Goal: Task Accomplishment & Management: Manage account settings

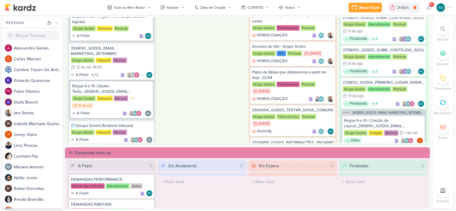
scroll to position [316, 0]
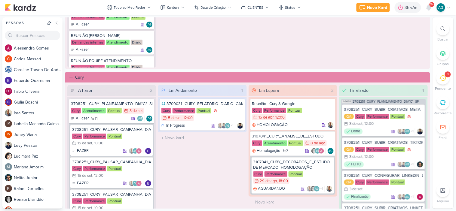
scroll to position [434, 0]
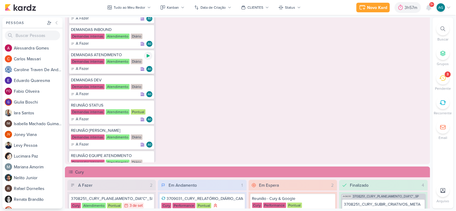
click at [148, 55] on icon at bounding box center [148, 55] width 3 height 3
click at [372, 8] on div "Novo Kard" at bounding box center [371, 8] width 20 height 6
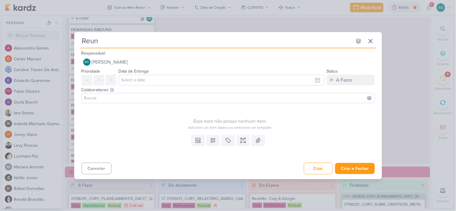
type input "Reuni"
type input "Reunião com"
type input "Reunião com Dinis e"
type input "Reunião com [PERSON_NAME] e [PERSON_NAME]"
type input "Reunião com [PERSON_NAME] e [PERSON_NAME] sobre"
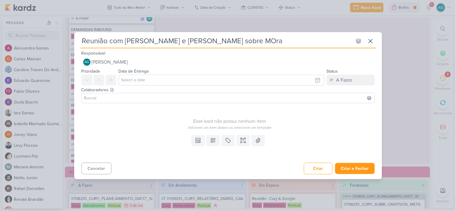
type input "Reunião com [PERSON_NAME] e [PERSON_NAME] sobre MOrad"
type input "Reunião com [PERSON_NAME] e [PERSON_NAME] sobre MOrada A"
type input "Reunião com Dinis e [PERSON_NAME] sobre MOrada AI"
click at [211, 138] on icon at bounding box center [213, 141] width 6 height 6
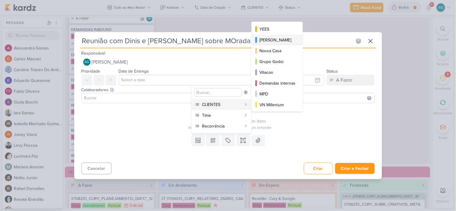
click at [284, 43] on div "[PERSON_NAME]" at bounding box center [277, 40] width 36 height 6
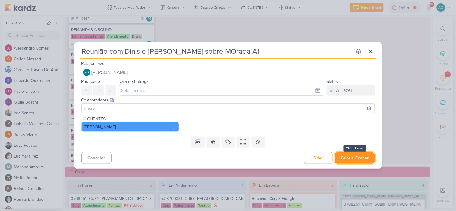
click at [353, 159] on button "Criar e Fechar" at bounding box center [355, 158] width 40 height 11
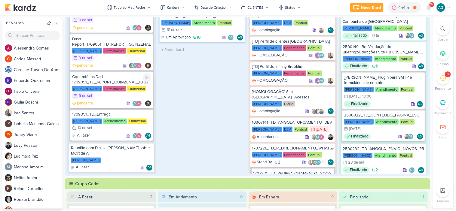
scroll to position [186, 0]
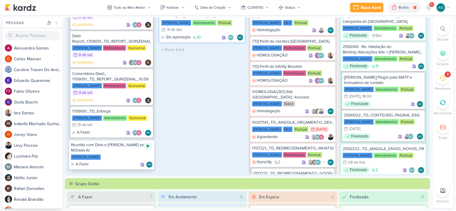
click at [147, 145] on icon at bounding box center [148, 146] width 3 height 3
click at [148, 145] on icon at bounding box center [148, 146] width 3 height 3
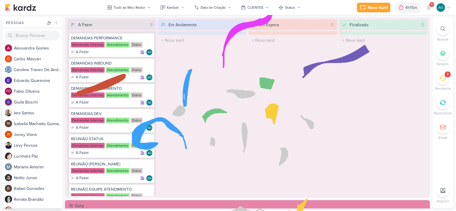
scroll to position [400, 0]
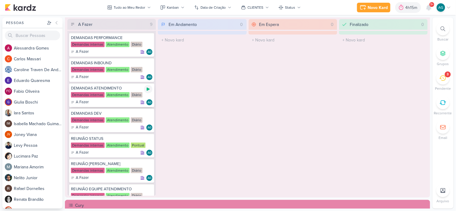
click at [148, 89] on icon at bounding box center [148, 89] width 3 height 3
click at [429, 8] on icon at bounding box center [428, 7] width 5 height 5
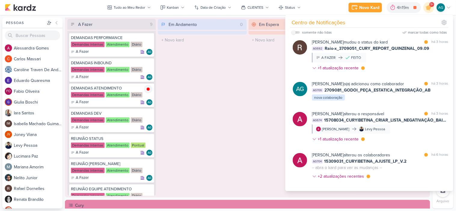
scroll to position [200, 0]
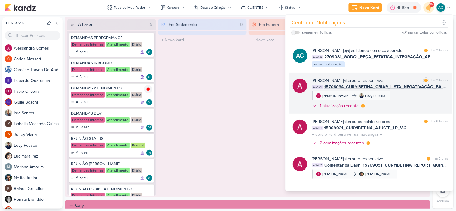
click at [406, 108] on div "[PERSON_NAME] alterou o responsável marcar como lida há 3 horas AG674 15708034_…" at bounding box center [380, 94] width 136 height 34
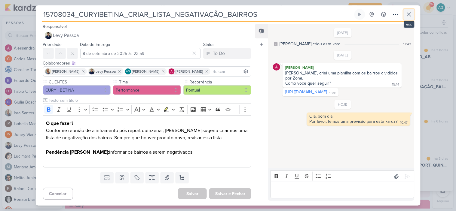
click at [409, 15] on icon at bounding box center [408, 14] width 7 height 7
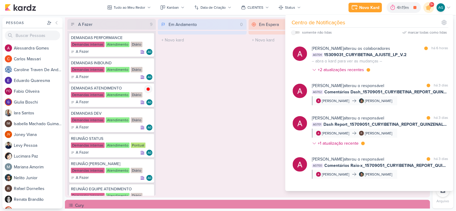
scroll to position [267, 0]
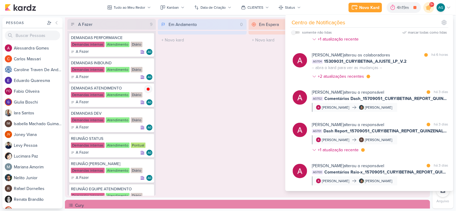
click at [254, 140] on div "Em Espera 0 O título do kard deve ter menos que 100 caracteres" at bounding box center [292, 107] width 89 height 177
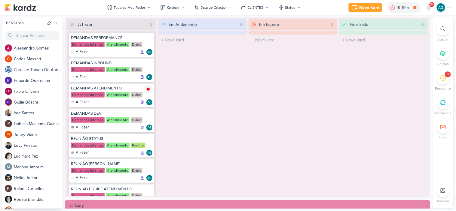
click at [443, 78] on icon at bounding box center [442, 78] width 7 height 6
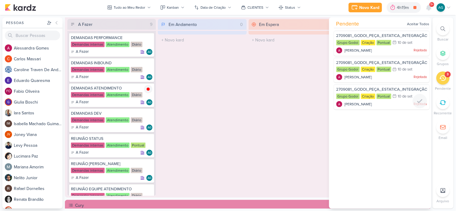
click at [362, 106] on div at bounding box center [382, 108] width 96 height 5
click at [358, 104] on span "[PERSON_NAME]" at bounding box center [358, 104] width 27 height 5
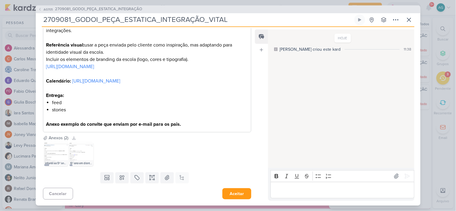
scroll to position [0, 0]
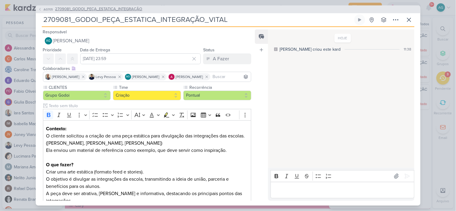
click at [122, 7] on span "2709081_GODOI_PEÇA_ESTATICA_INTEGRAÇÃO" at bounding box center [98, 9] width 87 height 6
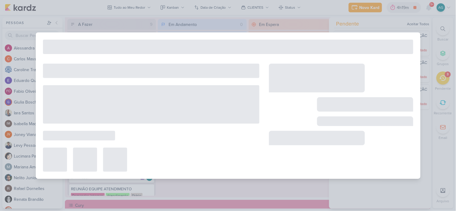
type input "2709081_GODOI_PEÇA_ESTATICA_INTEGRAÇÃO"
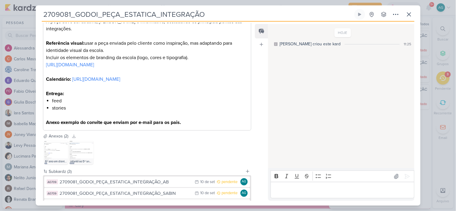
scroll to position [200, 0]
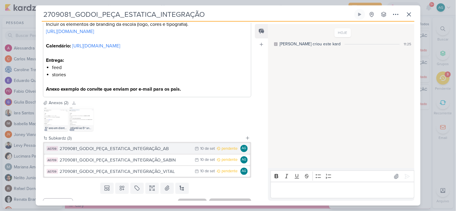
click at [151, 152] on div "2709081_GODOI_PEÇA_ESTATICA_INTEGRAÇÃO_AB" at bounding box center [126, 148] width 132 height 7
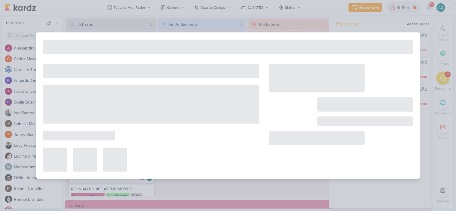
type input "2709081_GODOI_PEÇA_ESTATICA_INTEGRAÇÃO_AB"
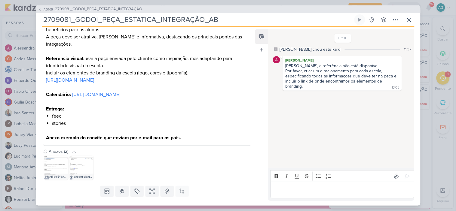
scroll to position [167, 0]
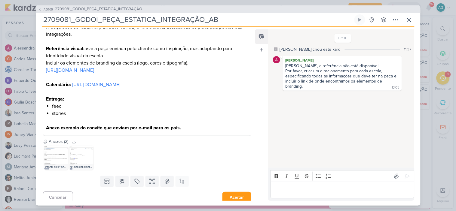
click at [94, 67] on link "[URL][DOMAIN_NAME]" at bounding box center [70, 70] width 48 height 6
click at [329, 153] on div "HOJE [PERSON_NAME] criou este kard 11:37 [PERSON_NAME] Aline, a referência não …" at bounding box center [340, 99] width 145 height 138
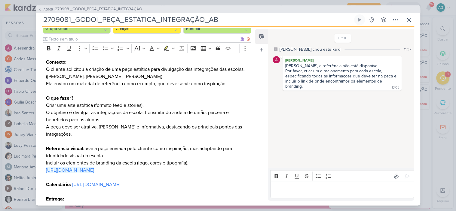
scroll to position [100, 0]
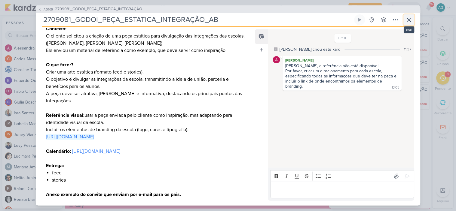
click at [407, 20] on icon at bounding box center [408, 19] width 7 height 7
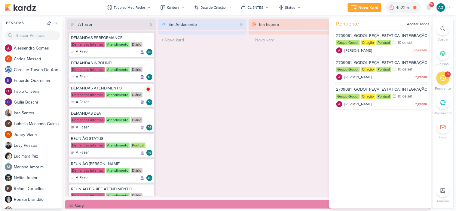
click at [219, 134] on div "Em Andamento 0 O título do kard deve ter menos que 100 caracteres" at bounding box center [202, 107] width 89 height 177
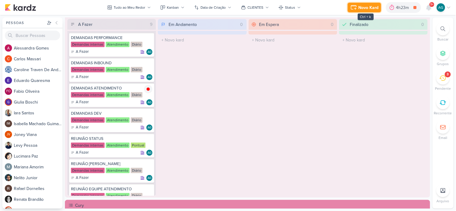
click at [366, 7] on div "Novo Kard" at bounding box center [368, 8] width 20 height 6
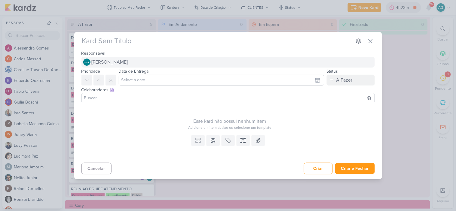
type input "1709081_TD_INSTALAÇÃO_PIXEL_INFINITY_INSIDE"
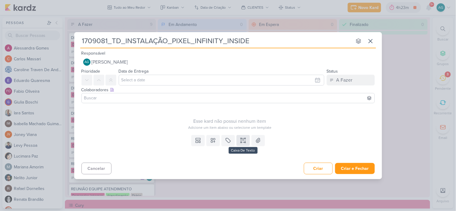
type input "1709081_TD_INSTALAÇÃO_PIXEL_INFINITY_INSIDE"
click at [244, 140] on icon at bounding box center [243, 141] width 6 height 6
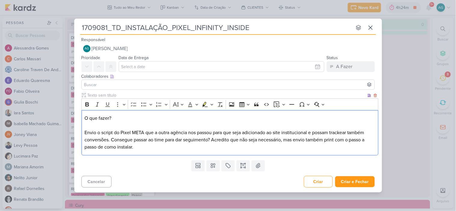
click at [85, 132] on span "Envio o script do Pixel META que a outra agência nos passou para que seja adici…" at bounding box center [224, 140] width 280 height 20
click at [210, 133] on span "Cliente enviou o script do Pixel META que a outra agência nos passou para que s…" at bounding box center [224, 140] width 281 height 20
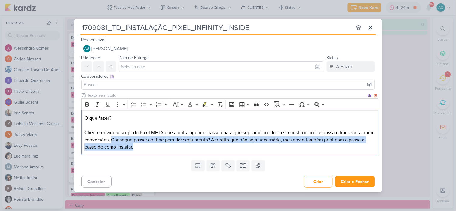
drag, startPoint x: 130, startPoint y: 140, endPoint x: 154, endPoint y: 149, distance: 25.7
click at [154, 149] on p "O que fazer? Cliente enviou o script do Pixel META que a outra agência passou p…" at bounding box center [229, 133] width 290 height 36
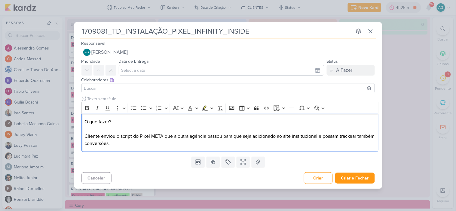
drag, startPoint x: 150, startPoint y: 145, endPoint x: 77, endPoint y: 137, distance: 73.1
click at [77, 137] on div "Clique para deixar o item visível somente à membros da sua organização Rich Tex…" at bounding box center [228, 125] width 308 height 58
drag, startPoint x: 174, startPoint y: 144, endPoint x: 80, endPoint y: 123, distance: 96.6
click at [80, 123] on div "Clique para deixar o item visível somente à membros da sua organização Rich Tex…" at bounding box center [228, 125] width 308 height 58
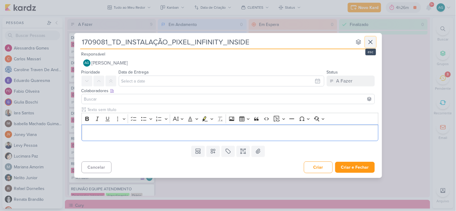
click at [372, 41] on icon at bounding box center [370, 41] width 7 height 7
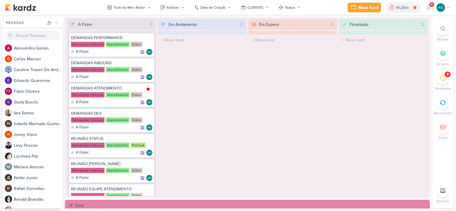
click at [447, 29] on div at bounding box center [442, 28] width 13 height 13
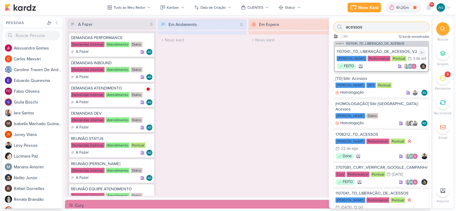
type input "acessos"
click at [387, 51] on div "1107041_TD_LIBERAÇÃO_DE_ACESSOS_V2" at bounding box center [382, 51] width 90 height 5
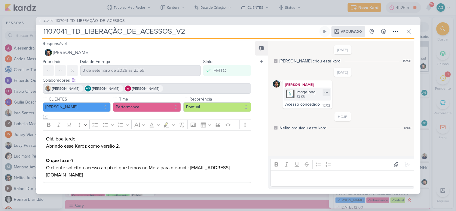
click at [307, 95] on div "image.png" at bounding box center [305, 92] width 19 height 6
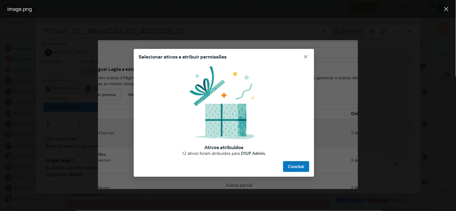
click at [306, 56] on img at bounding box center [228, 114] width 260 height 149
click at [299, 166] on img at bounding box center [228, 114] width 260 height 149
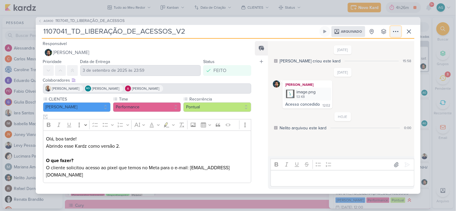
click at [394, 35] on icon at bounding box center [395, 31] width 7 height 7
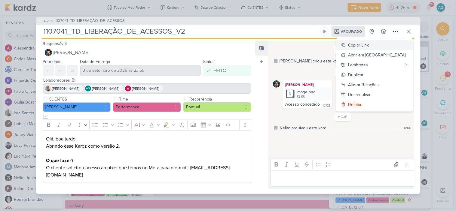
click at [369, 48] on div "Copiar Link" at bounding box center [358, 45] width 21 height 6
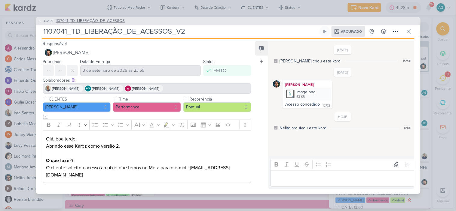
click at [103, 24] on span "1107041_TD_LIBERAÇÃO_DE_ACESSOS" at bounding box center [90, 21] width 69 height 6
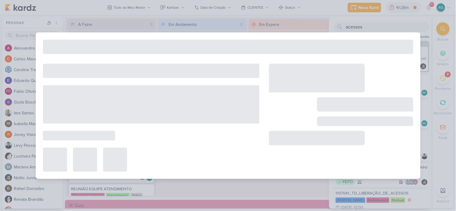
type input "1107041_TD_LIBERAÇÃO_DE_ACESSOS"
type input "[DATE] 12:00"
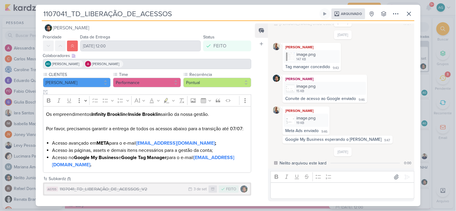
scroll to position [8, 0]
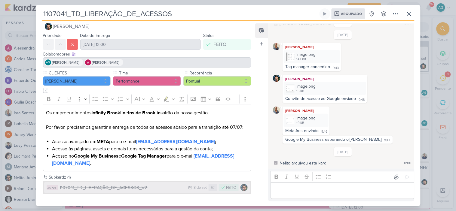
click at [119, 190] on div "1107041_TD_LIBERAÇÃO_DE_ACESSOS_V2" at bounding box center [123, 187] width 126 height 7
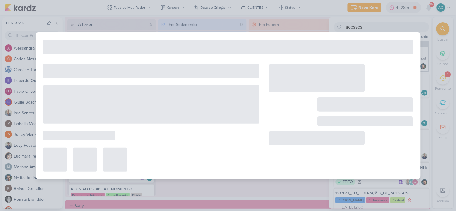
type input "1107041_TD_LIBERAÇÃO_DE_ACESSOS_V2"
type input "3 de setembro de 2025 às 23:59"
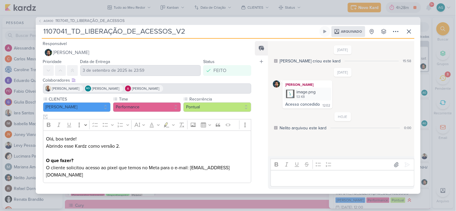
click at [19, 34] on div "AG400 1107041_TD_LIBERAÇÃO_DE_ACESSOS 1107041_TD_LIBERAÇÃO_DE_ACESSOS_V2 Arquiv…" at bounding box center [228, 105] width 456 height 211
drag, startPoint x: 46, startPoint y: 141, endPoint x: 127, endPoint y: 150, distance: 81.2
click at [127, 150] on div "Olá, boa tarde! Abrindo esse Kardz como versão 2. O que fazer? O cliente solici…" at bounding box center [147, 157] width 208 height 53
copy div "Olá, boa tarde! Abrindo esse Kardz como versão 2."
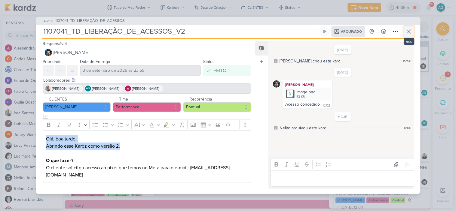
click at [410, 33] on icon at bounding box center [408, 31] width 7 height 7
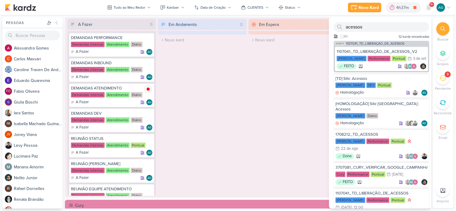
click at [266, 121] on div "Em Espera 0 O título do kard deve ter menos que 100 caracteres" at bounding box center [292, 107] width 89 height 177
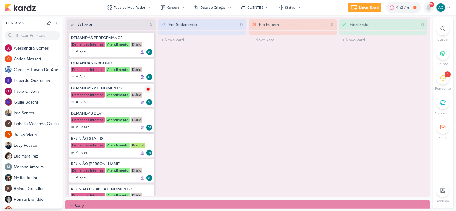
click at [429, 10] on icon at bounding box center [428, 7] width 5 height 5
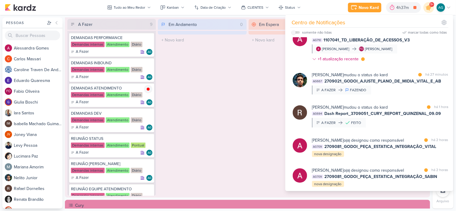
scroll to position [0, 0]
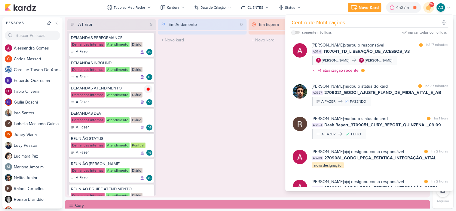
click at [259, 120] on div "Em Espera 0 O título do kard deve ter menos que 100 caracteres" at bounding box center [292, 107] width 89 height 177
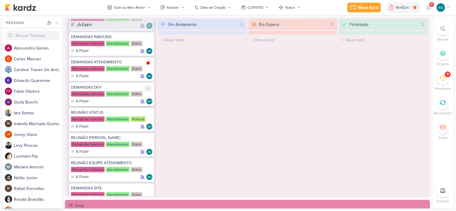
scroll to position [33, 0]
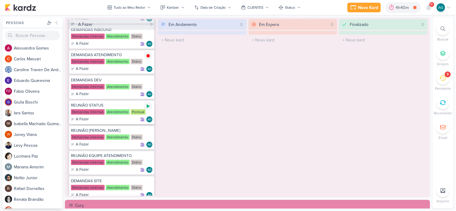
click at [149, 105] on icon at bounding box center [148, 106] width 3 height 3
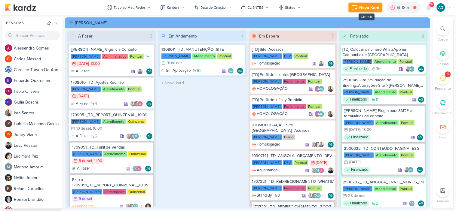
click at [372, 5] on div "Novo Kard" at bounding box center [369, 8] width 20 height 6
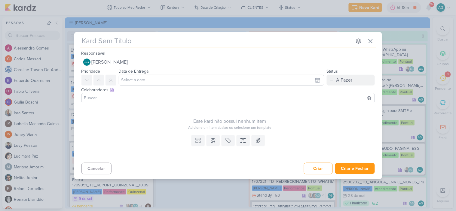
click at [182, 43] on input "text" at bounding box center [216, 41] width 272 height 11
paste input "1107041_TD_LIBERAÇÃO_DE_ACESSOS_V2"
type input "1107041_TD_LIBERAÇÃO_DE_ACESSOS_V2"
type input "1107041_TD_LIBERAÇÃO_DE_ACESSOS_V3"
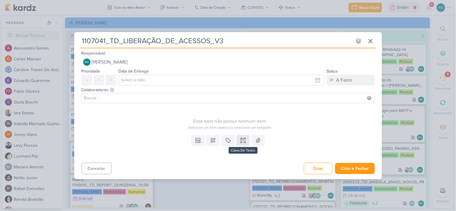
type input "1107041_TD_LIBERAÇÃO_DE_ACESSOS_V3"
click at [244, 141] on icon at bounding box center [243, 141] width 6 height 6
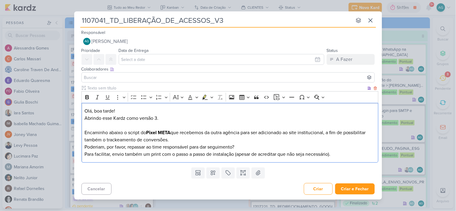
click at [195, 140] on p "Abrindo esse Kardz como versão 3. Encaminho abaixo o script do Pixel META que r…" at bounding box center [229, 129] width 290 height 29
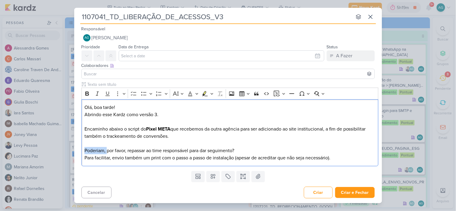
drag, startPoint x: 108, startPoint y: 152, endPoint x: 65, endPoint y: 151, distance: 42.1
click at [65, 151] on div "1107041_TD_LIBERAÇÃO_DE_ACESSOS_V3 nenhum grupo disponível esc Responsável AG A…" at bounding box center [228, 105] width 456 height 211
drag, startPoint x: 105, startPoint y: 151, endPoint x: 168, endPoint y: 152, distance: 62.5
click at [168, 152] on p "Por favor, repassar ao time responsável para dar seguimento? Para facilitar, en…" at bounding box center [229, 154] width 290 height 14
click at [130, 153] on p "Por favor, poderiam para dar seguimento? Para facilitar, envio também um print …" at bounding box center [229, 154] width 290 height 14
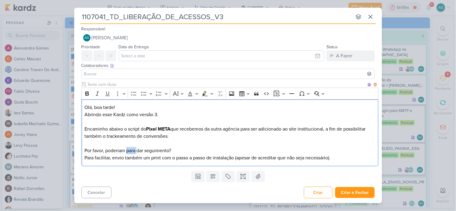
click at [130, 153] on p "Por favor, poderiam para dar seguimento? Para facilitar, envio também um print …" at bounding box center [229, 154] width 290 height 14
click at [172, 151] on p "Por favor, poderiam dar seguimento? Para facilitar, envio também um print com o…" at bounding box center [229, 154] width 290 height 14
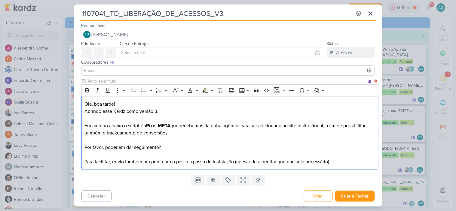
click at [112, 161] on p "⁠⁠⁠⁠⁠⁠⁠ Para facilitar, envio também um print com o passo a passo de instalação…" at bounding box center [229, 158] width 290 height 14
drag, startPoint x: 346, startPoint y: 162, endPoint x: 259, endPoint y: 163, distance: 86.8
click at [259, 163] on p "Para facilitar, enviaram também um print com o passo a passo de instalação (ape…" at bounding box center [229, 158] width 290 height 14
click at [289, 145] on p "Por favor, poderiam dar seguimento?" at bounding box center [229, 147] width 290 height 7
click at [356, 161] on p "Para facilitar, enviaram também um print com o passo a passo de instalação (ape…" at bounding box center [229, 158] width 290 height 14
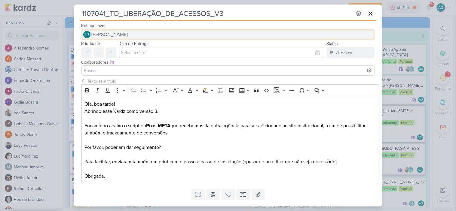
click at [128, 35] on span "[PERSON_NAME]" at bounding box center [110, 34] width 36 height 7
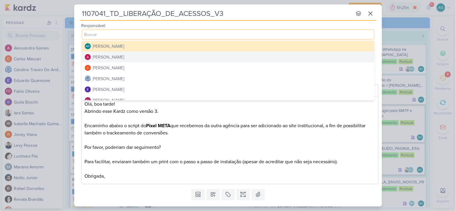
click at [124, 57] on div "[PERSON_NAME]" at bounding box center [109, 57] width 32 height 6
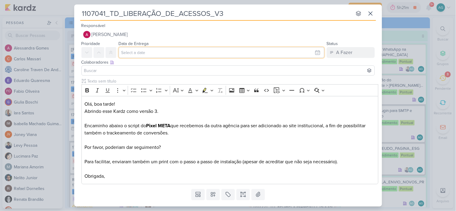
click at [181, 56] on input "text" at bounding box center [221, 52] width 205 height 11
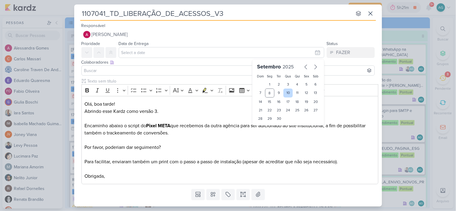
click at [289, 94] on div "10" at bounding box center [287, 93] width 9 height 9
type input "[DATE] 23:59"
click at [135, 71] on input at bounding box center [228, 70] width 290 height 7
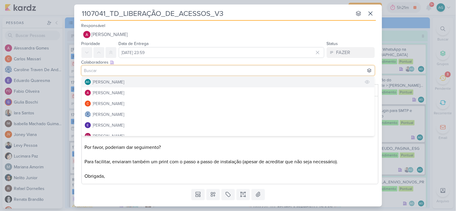
click at [124, 79] on div "[PERSON_NAME]" at bounding box center [109, 82] width 32 height 6
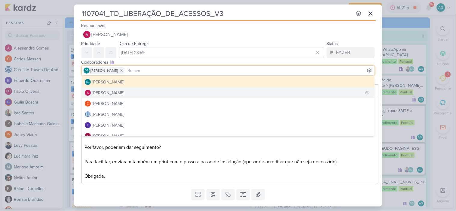
click at [129, 92] on button "[PERSON_NAME]" at bounding box center [228, 92] width 293 height 11
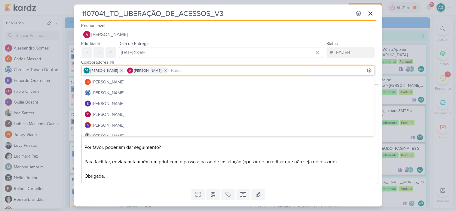
scroll to position [67, 0]
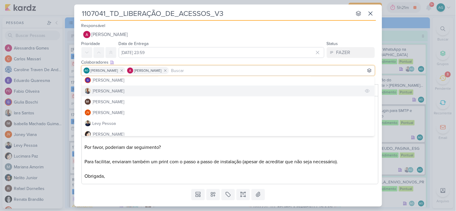
click at [121, 93] on button "[PERSON_NAME]" at bounding box center [228, 91] width 293 height 11
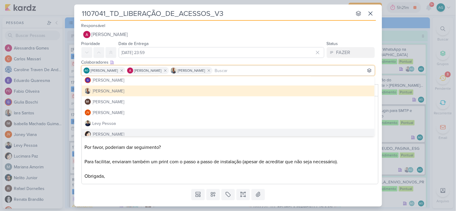
click at [167, 193] on div "Templates Campos Personalizados Marcadores Caixa De Texto Anexo" at bounding box center [228, 195] width 308 height 16
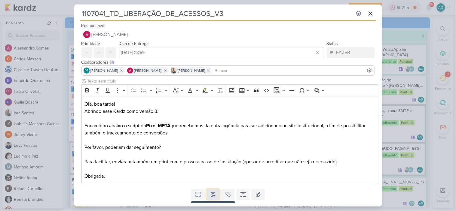
click at [211, 194] on icon at bounding box center [213, 195] width 4 height 4
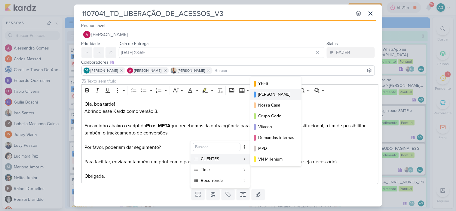
click at [264, 97] on div "[PERSON_NAME]" at bounding box center [276, 94] width 36 height 6
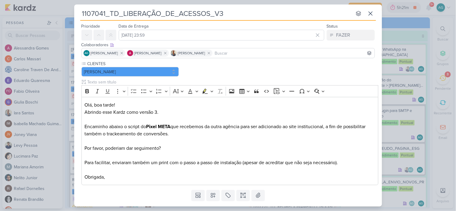
scroll to position [33, 0]
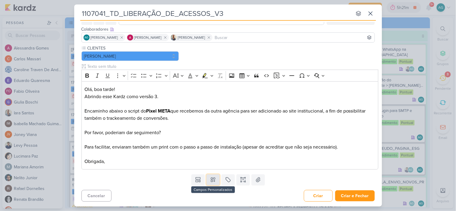
click at [208, 181] on button at bounding box center [212, 180] width 13 height 11
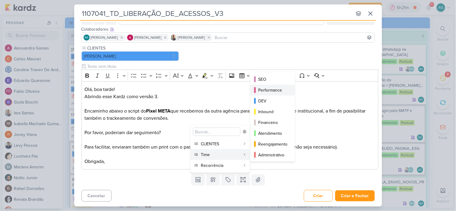
click at [272, 91] on div "Performance" at bounding box center [272, 90] width 29 height 6
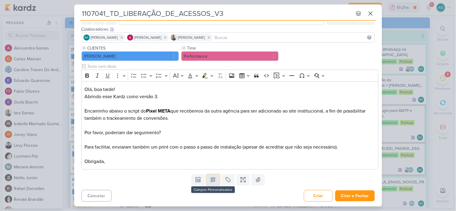
click at [214, 182] on icon at bounding box center [213, 180] width 6 height 6
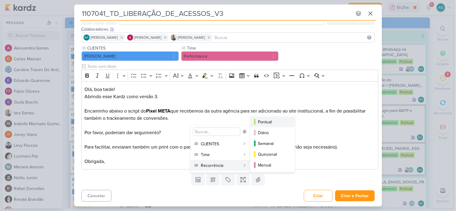
click at [263, 123] on div "Pontual" at bounding box center [272, 122] width 29 height 6
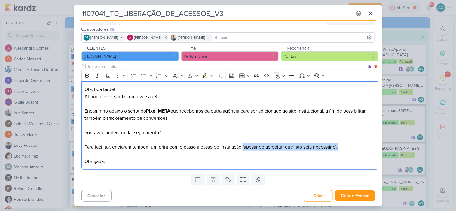
drag, startPoint x: 345, startPoint y: 146, endPoint x: 244, endPoint y: 144, distance: 100.9
click at [244, 144] on p "Para facilitar, enviaram também um print com o passo a passo de instalação (ape…" at bounding box center [229, 150] width 290 height 29
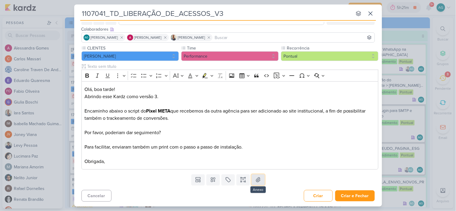
click at [256, 180] on icon at bounding box center [258, 180] width 4 height 5
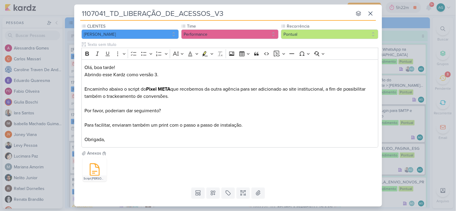
scroll to position [68, 0]
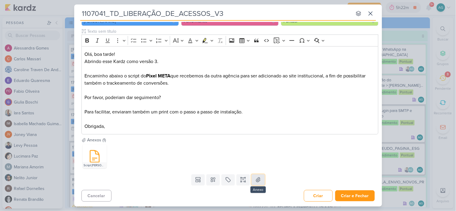
click at [257, 182] on icon at bounding box center [258, 180] width 4 height 5
click at [183, 75] on p "Abrindo esse Kardz como versão 3. Encaminho abaixo o script do Pixel META que r…" at bounding box center [229, 72] width 290 height 29
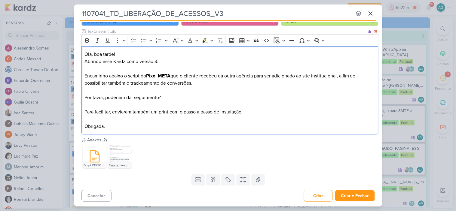
click at [116, 77] on p "Abrindo esse Kardz como versão 3. Encaminho abaixo o script do Pixel META que o…" at bounding box center [229, 72] width 290 height 29
drag, startPoint x: 307, startPoint y: 76, endPoint x: 336, endPoint y: 74, distance: 28.3
click at [336, 74] on p "Abrindo esse Kardz como versão 3. Encaminho anexo script do Pixel META que o cl…" at bounding box center [229, 72] width 290 height 29
click at [85, 41] on icon "Editor toolbar" at bounding box center [87, 41] width 6 height 6
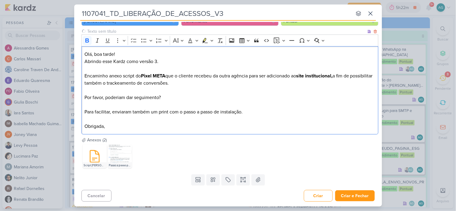
click at [332, 129] on p "Para facilitar, enviaram também um print com o passo a passo de instalação. Obr…" at bounding box center [229, 115] width 290 height 29
drag, startPoint x: 230, startPoint y: 13, endPoint x: 53, endPoint y: 11, distance: 177.5
click at [53, 11] on div "1107041_TD_LIBERAÇÃO_DE_ACESSOS_V3 nenhum grupo disponível esc Responsável Ales…" at bounding box center [228, 105] width 456 height 211
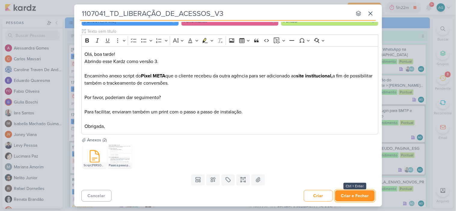
click at [351, 199] on button "Criar e Fechar" at bounding box center [355, 195] width 40 height 11
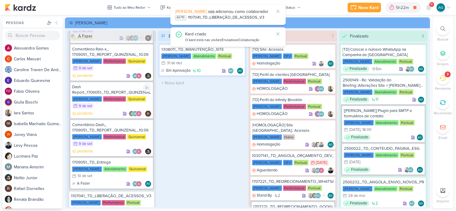
scroll to position [193, 0]
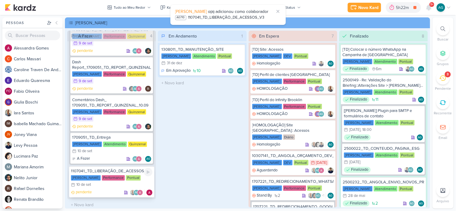
click at [113, 169] on div "1107041_TD_LIBERAÇÃO_DE_ACESSOS_V3" at bounding box center [111, 171] width 81 height 5
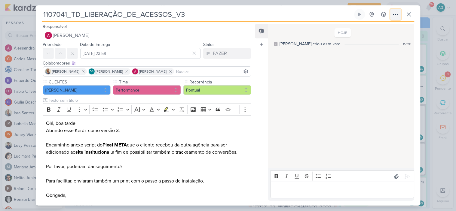
click at [395, 15] on icon at bounding box center [395, 14] width 7 height 7
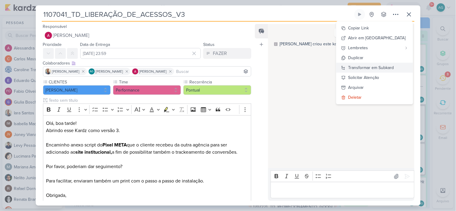
click at [386, 68] on div "Transformar em Subkard" at bounding box center [371, 68] width 46 height 6
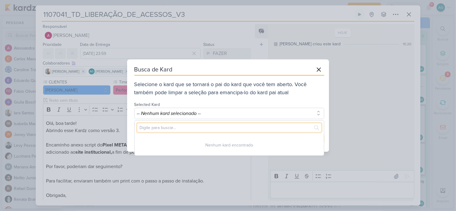
click at [181, 127] on input "text" at bounding box center [229, 127] width 184 height 9
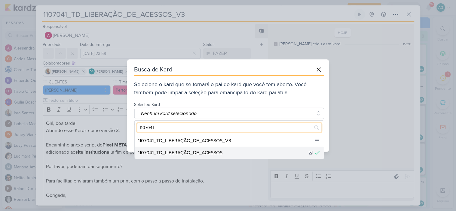
type input "1107041"
click at [198, 150] on div "1107041_TD_LIBERAÇÃO_DE_ACESSOS" at bounding box center [180, 152] width 84 height 7
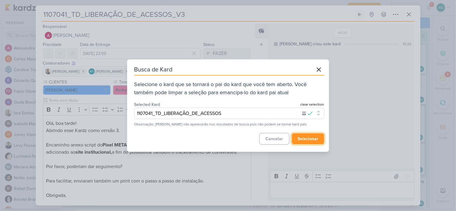
click at [305, 141] on button "selecionar" at bounding box center [308, 138] width 32 height 11
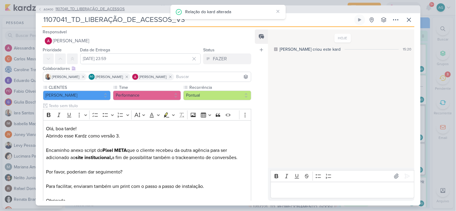
click at [109, 8] on span "1107041_TD_LIBERAÇÃO_DE_ACESSOS" at bounding box center [90, 9] width 69 height 6
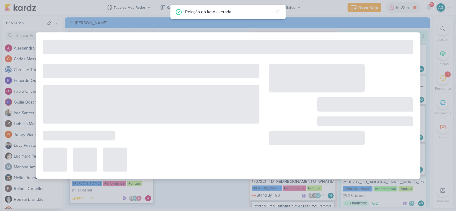
type input "1107041_TD_LIBERAÇÃO_DE_ACESSOS"
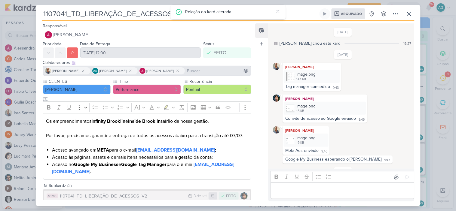
scroll to position [20, 0]
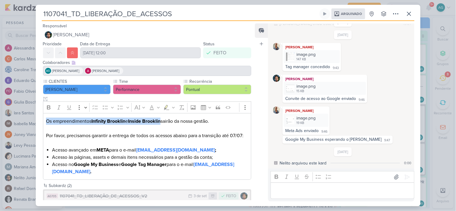
drag, startPoint x: 47, startPoint y: 121, endPoint x: 165, endPoint y: 122, distance: 118.7
click at [165, 122] on p "Os empreendimentos Infinity Brooklin e Inside Brooklin sairão da nossa gestão. …" at bounding box center [147, 132] width 202 height 29
copy p "Os empreendimentos Infinity Brooklin e Inside Brooklin"
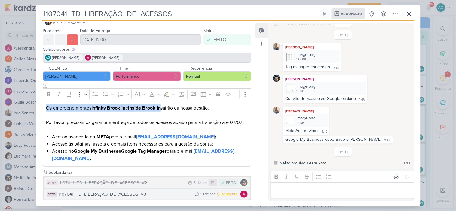
scroll to position [20, 0]
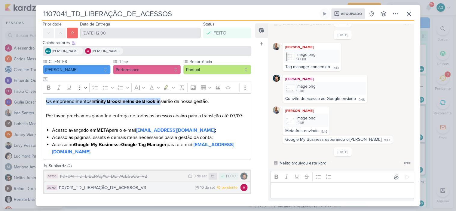
click at [137, 187] on div "1107041_TD_LIBERAÇÃO_DE_ACESSOS_V3" at bounding box center [125, 187] width 133 height 7
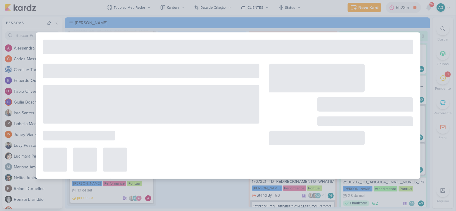
type input "1107041_TD_LIBERAÇÃO_DE_ACESSOS_V3"
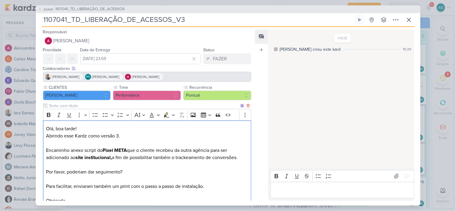
click at [124, 133] on p "Abrindo esse Kardz como versão 3. Encaminho anexo script do Pixel META que o cl…" at bounding box center [147, 146] width 202 height 29
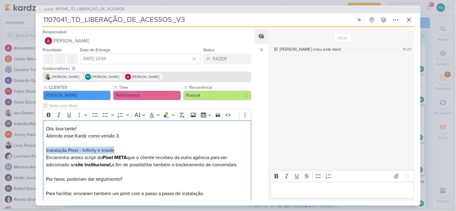
drag, startPoint x: 98, startPoint y: 150, endPoint x: 26, endPoint y: 151, distance: 71.8
click at [26, 151] on div "AG400 1107041_TD_LIBERAÇÃO_DE_ACESSOS 1107041_TD_LIBERAÇÃO_DE_ACESSOS_V3" at bounding box center [228, 105] width 456 height 211
click at [48, 112] on icon "Editor toolbar" at bounding box center [49, 115] width 6 height 6
click at [90, 146] on p "Abrindo esse Kardz como versão 3. Instalação Pixel - Infinity e Inside Encaminh…" at bounding box center [147, 150] width 202 height 36
click at [46, 150] on div "Olá, boa tarde! Abrindo esse Kardz como versão 3. ⁠⁠⁠⁠⁠⁠⁠ Instalação Pixel - In…" at bounding box center [147, 168] width 208 height 96
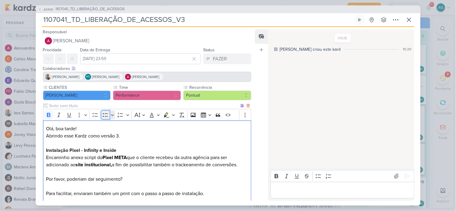
click at [103, 116] on icon "Editor toolbar" at bounding box center [105, 115] width 5 height 4
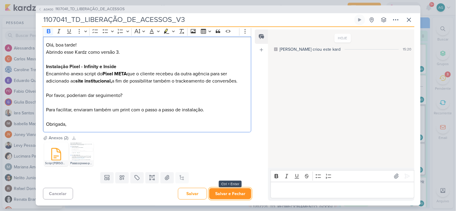
click at [233, 195] on button "Salvar e Fechar" at bounding box center [230, 193] width 42 height 11
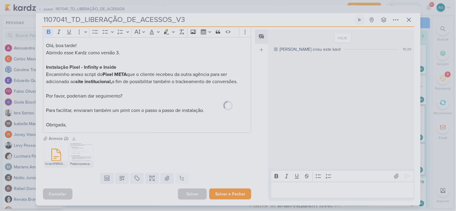
scroll to position [83, 0]
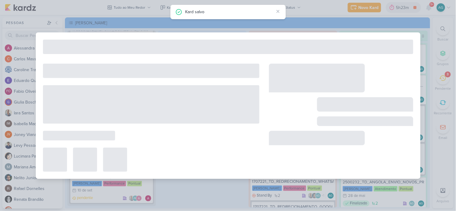
type input "1107041_TD_LIBERAÇÃO_DE_ACESSOS"
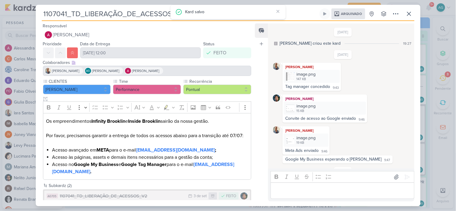
scroll to position [20, 0]
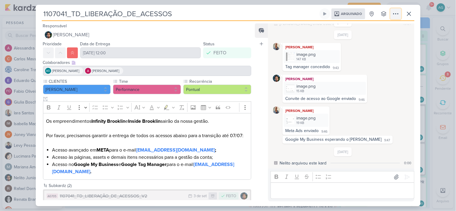
click at [398, 14] on icon at bounding box center [395, 13] width 7 height 7
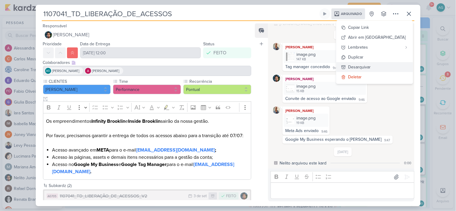
click at [371, 68] on div "Desarquivar" at bounding box center [359, 67] width 23 height 6
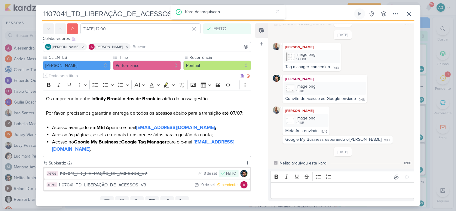
scroll to position [49, 0]
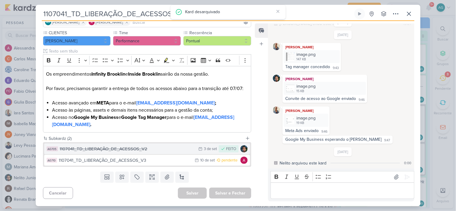
click at [143, 150] on div "1107041_TD_LIBERAÇÃO_DE_ACESSOS_V2" at bounding box center [128, 149] width 136 height 7
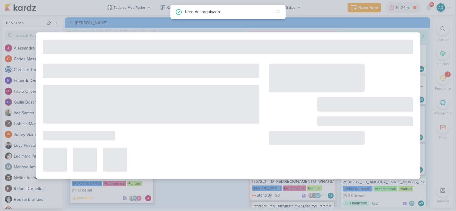
type input "1107041_TD_LIBERAÇÃO_DE_ACESSOS_V2"
type input "3 de setembro de 2025 às 23:59"
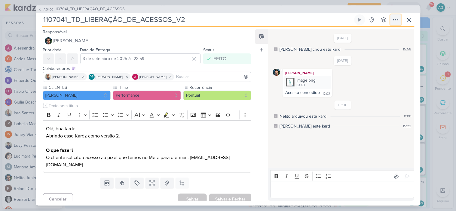
click at [393, 21] on icon at bounding box center [395, 19] width 7 height 7
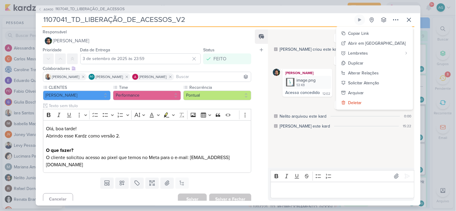
click at [310, 165] on div "2/9/25 Aline criou este kard 15:58 3/9/25 Nelito Junior image.png" at bounding box center [340, 99] width 145 height 138
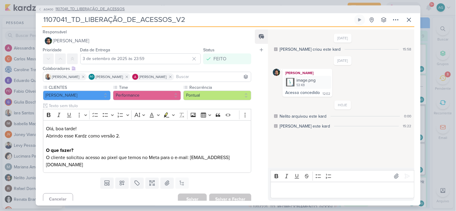
click at [111, 10] on span "1107041_TD_LIBERAÇÃO_DE_ACESSOS" at bounding box center [90, 9] width 69 height 6
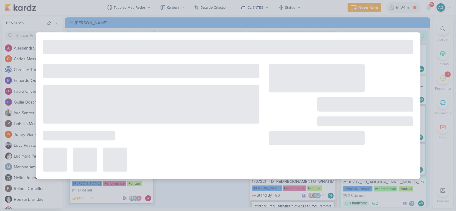
type input "1107041_TD_LIBERAÇÃO_DE_ACESSOS"
type input "[DATE] 12:00"
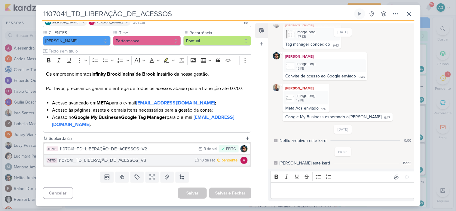
click at [144, 162] on div "1107041_TD_LIBERAÇÃO_DE_ACESSOS_V3" at bounding box center [125, 160] width 133 height 7
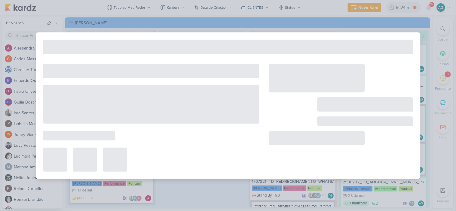
type input "1107041_TD_LIBERAÇÃO_DE_ACESSOS_V3"
type input "[DATE] 23:59"
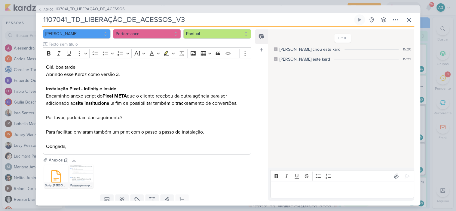
scroll to position [84, 0]
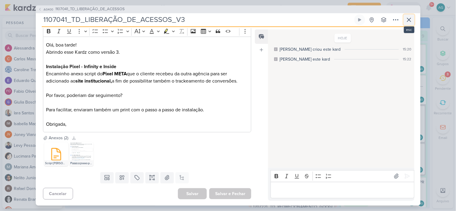
click at [407, 19] on icon at bounding box center [409, 20] width 4 height 4
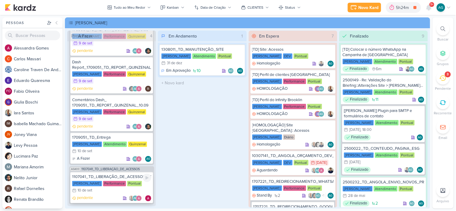
click at [111, 176] on div "1107041_TD_LIBERAÇÃO_DE_ACESSOS_V3" at bounding box center [111, 177] width 79 height 5
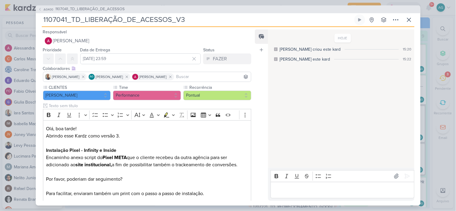
drag, startPoint x: 185, startPoint y: 18, endPoint x: 11, endPoint y: 19, distance: 173.6
click at [11, 19] on div "AG400 1107041_TD_LIBERAÇÃO_DE_ACESSOS 1107041_TD_LIBERAÇÃO_DE_ACESSOS_V3" at bounding box center [228, 105] width 456 height 211
click at [410, 20] on icon at bounding box center [408, 19] width 7 height 7
